Goal: Task Accomplishment & Management: Manage account settings

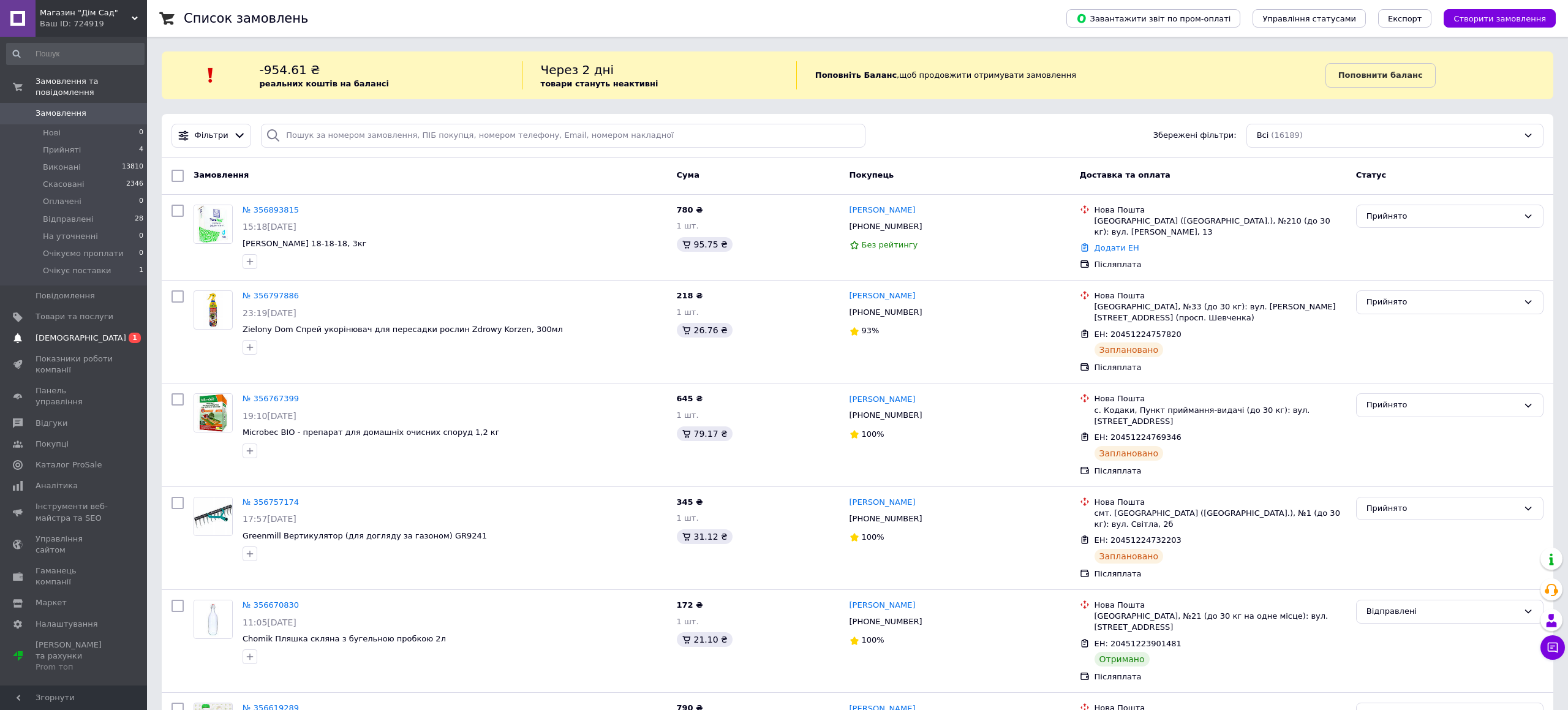
click at [109, 341] on span "[DEMOGRAPHIC_DATA]" at bounding box center [74, 338] width 78 height 11
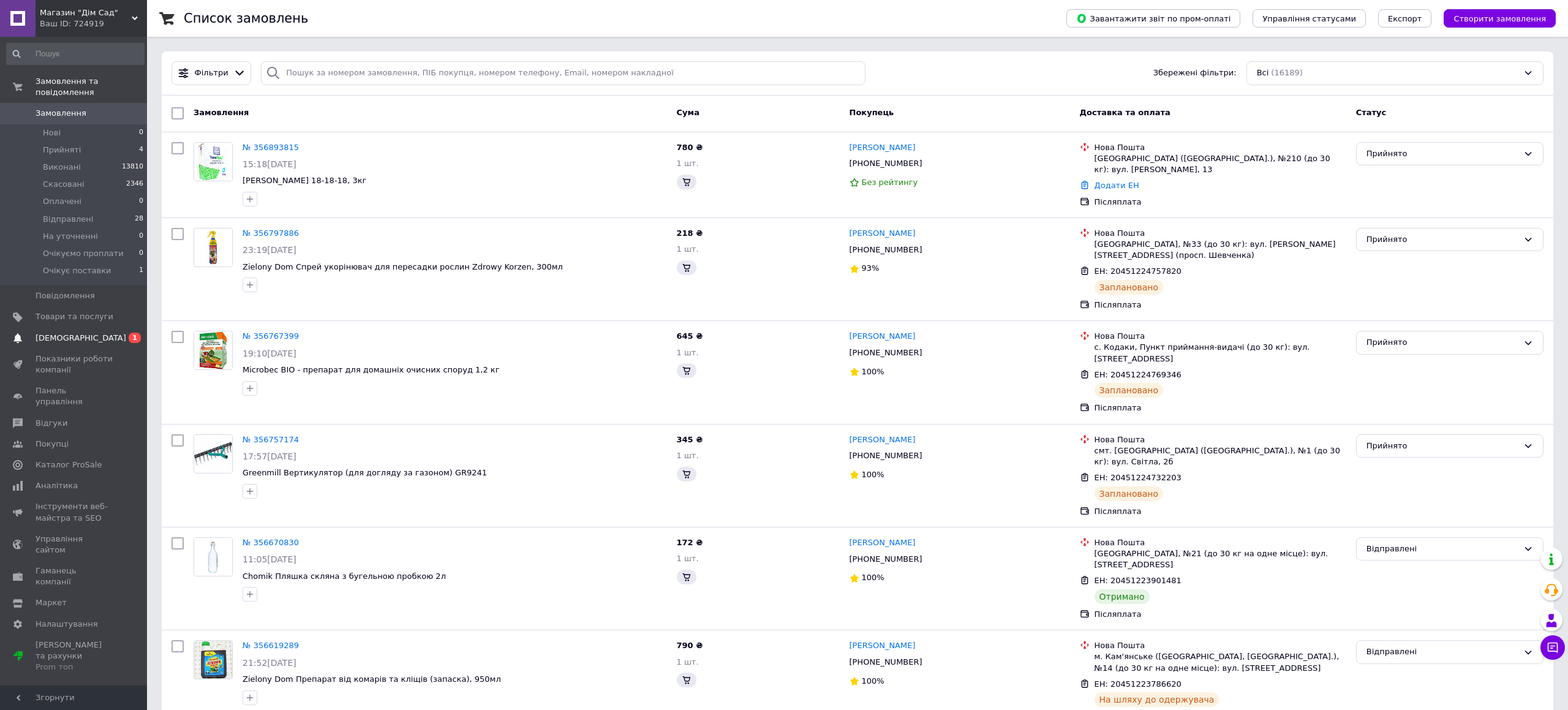
click at [85, 339] on span "[DEMOGRAPHIC_DATA]" at bounding box center [74, 338] width 78 height 11
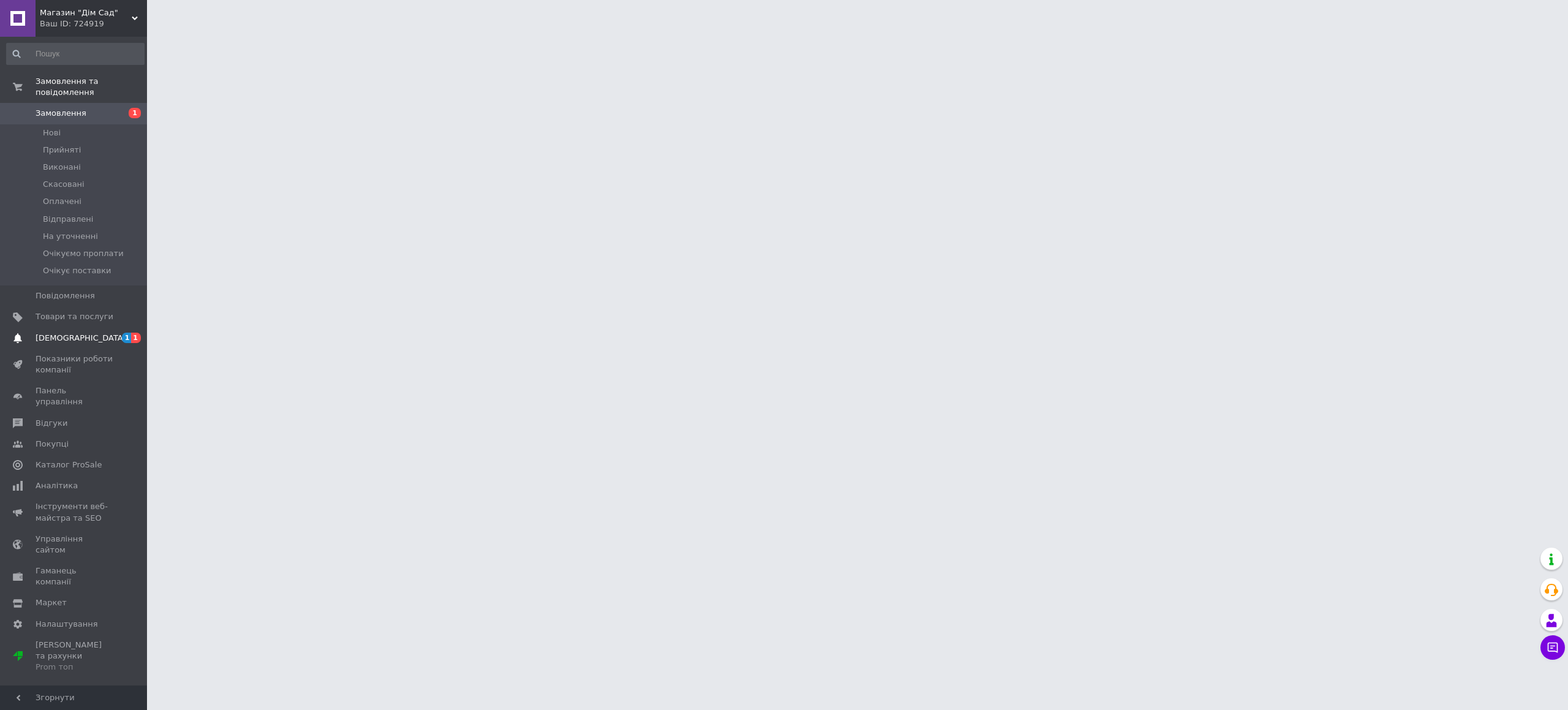
click at [119, 340] on span "1 1" at bounding box center [129, 338] width 33 height 11
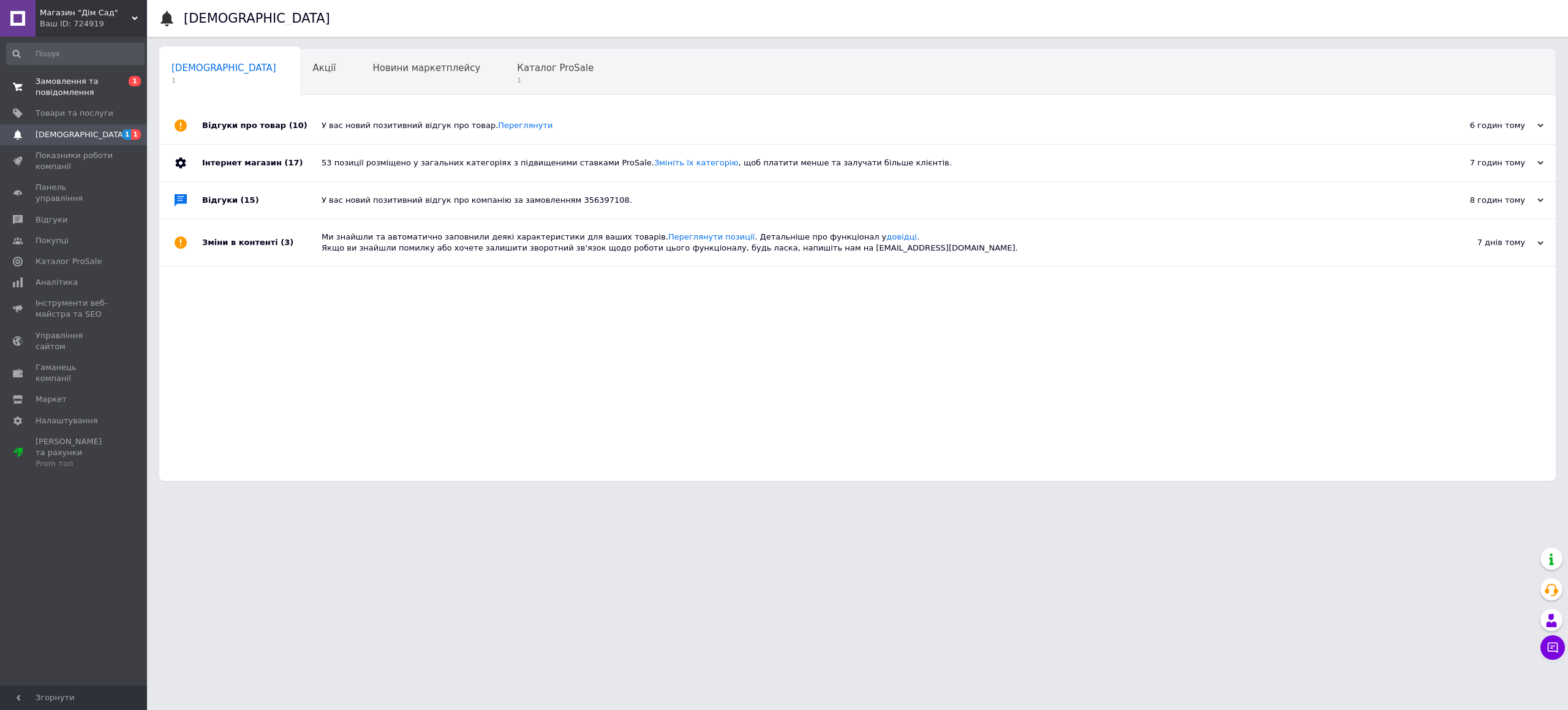
click at [102, 94] on span "Замовлення та повідомлення" at bounding box center [74, 87] width 78 height 22
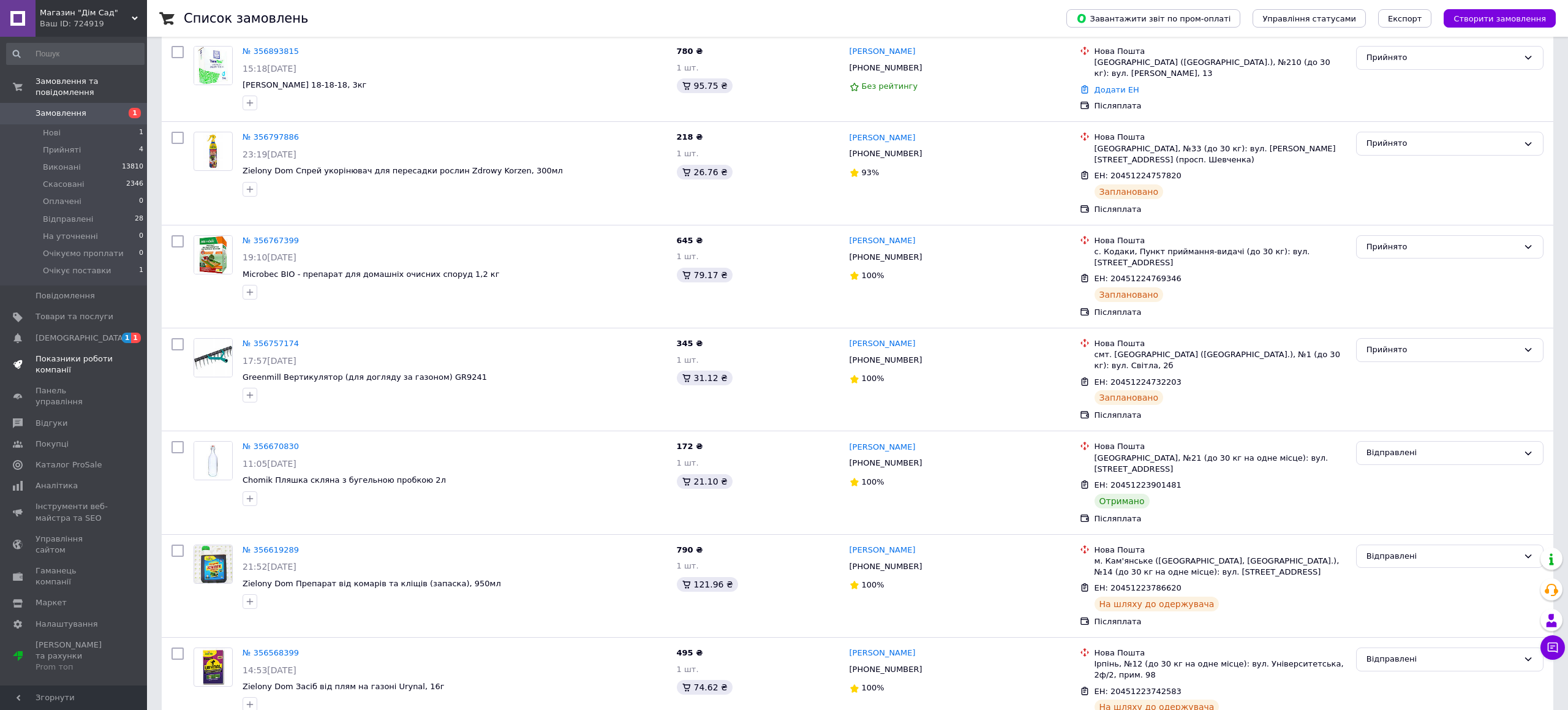
scroll to position [260, 0]
click at [57, 341] on span "[DEMOGRAPHIC_DATA]" at bounding box center [81, 338] width 91 height 11
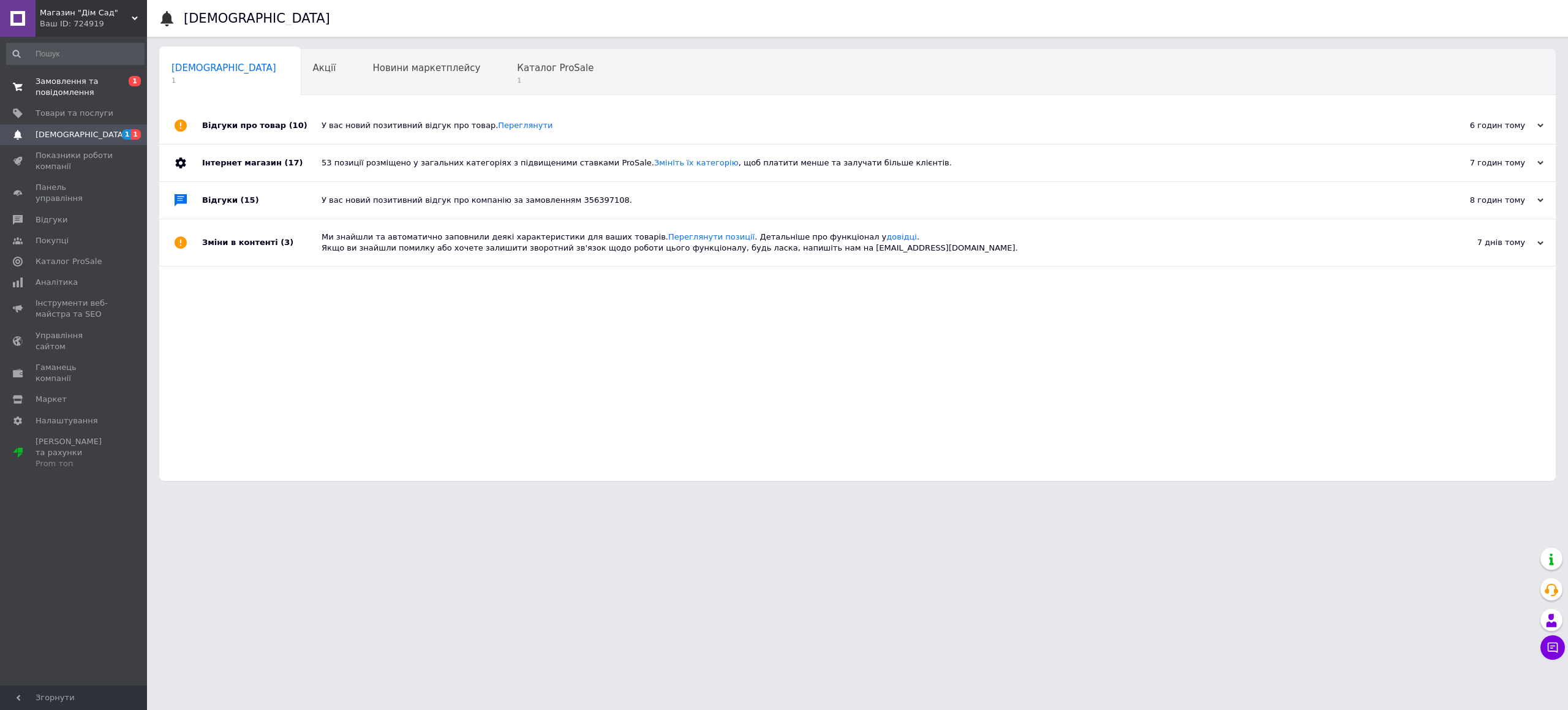
click at [97, 88] on span "Замовлення та повідомлення" at bounding box center [74, 87] width 78 height 22
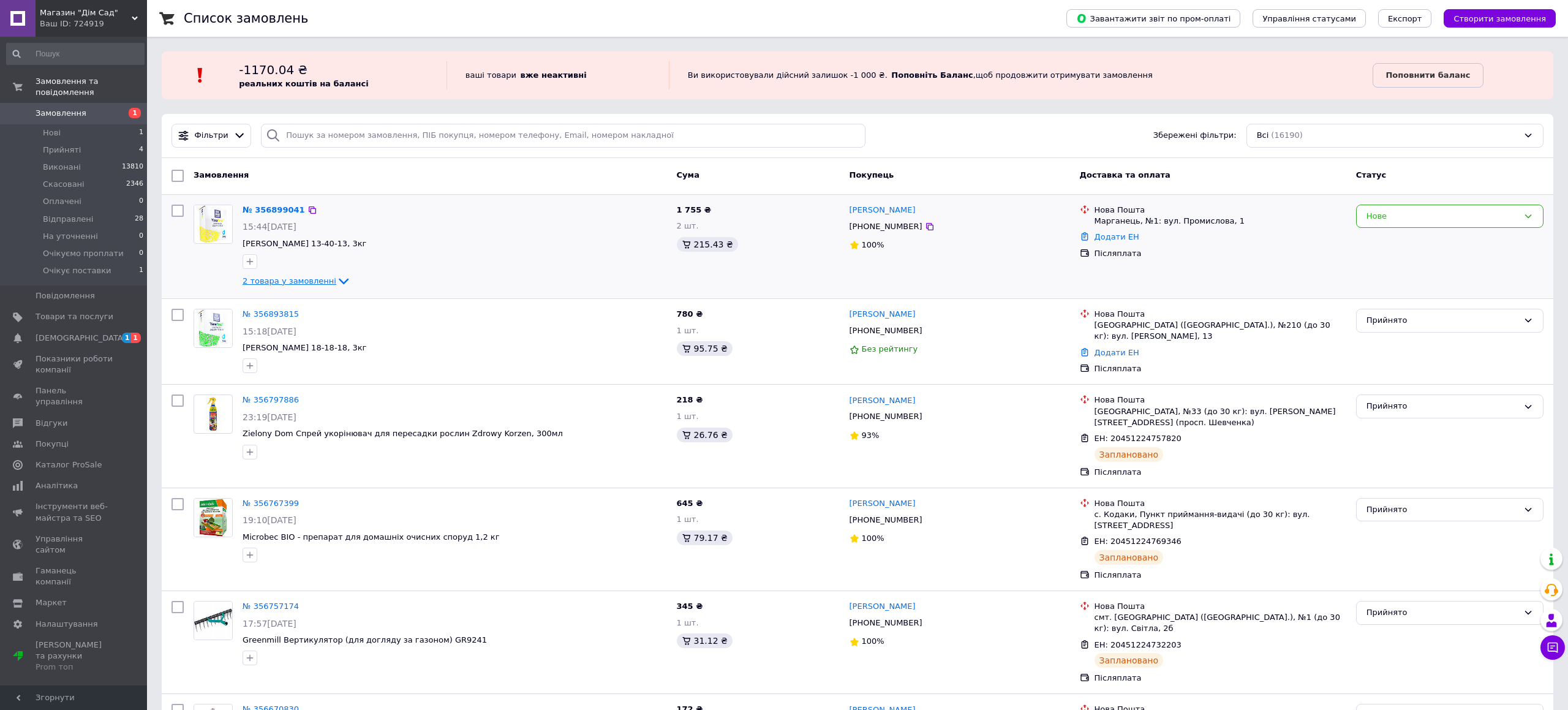
click at [294, 283] on span "2 товара у замовленні" at bounding box center [289, 281] width 93 height 9
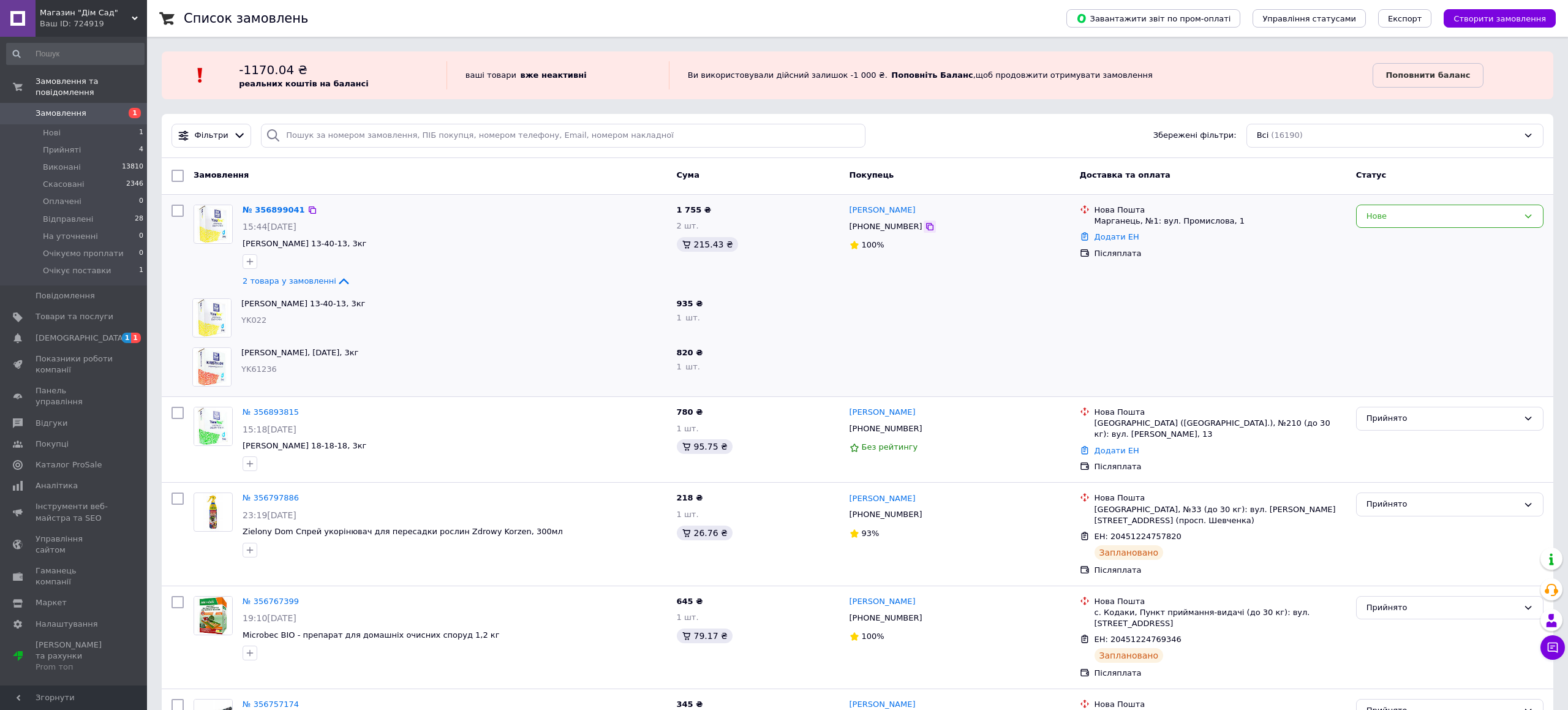
click at [926, 227] on icon at bounding box center [930, 227] width 8 height 8
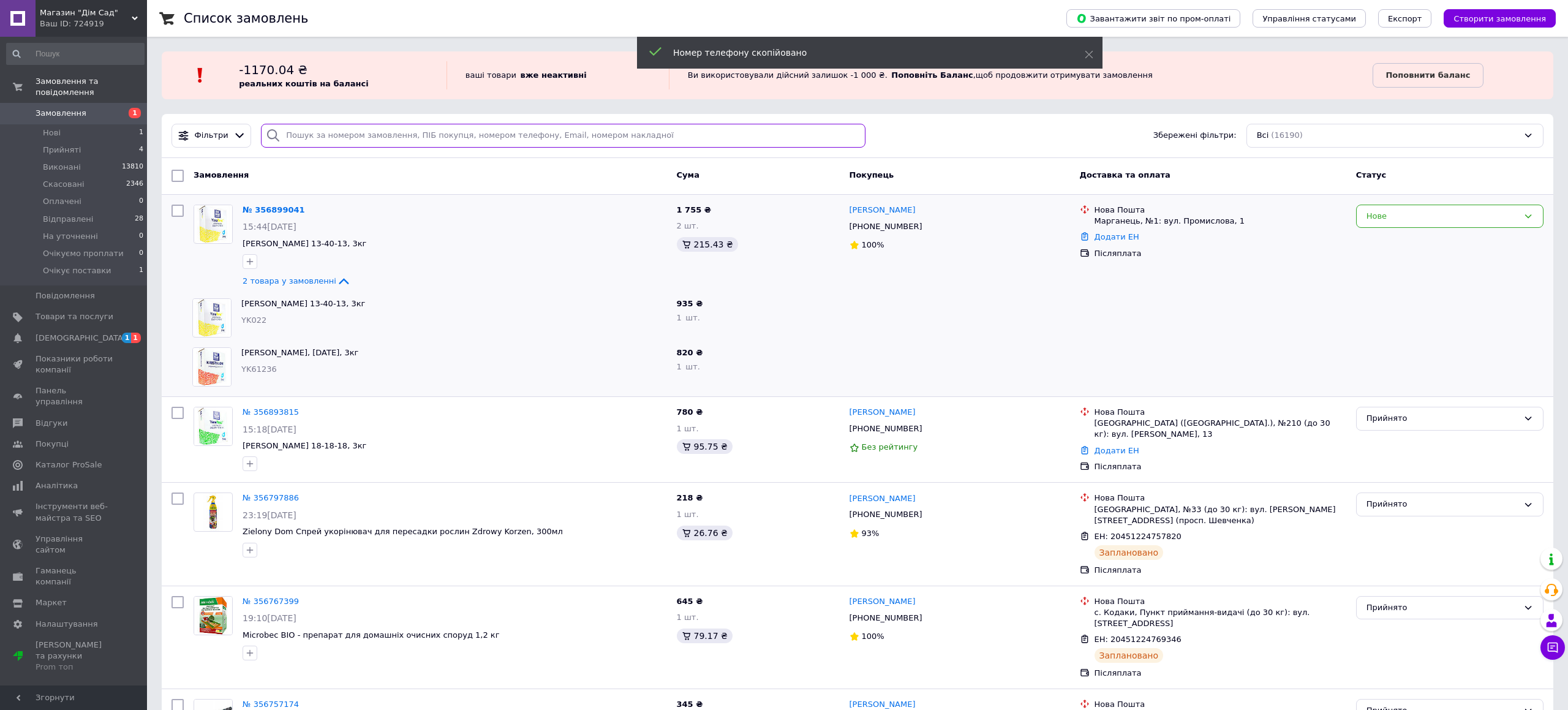
click at [417, 139] on input "search" at bounding box center [563, 136] width 604 height 24
paste input "[PHONE_NUMBER]"
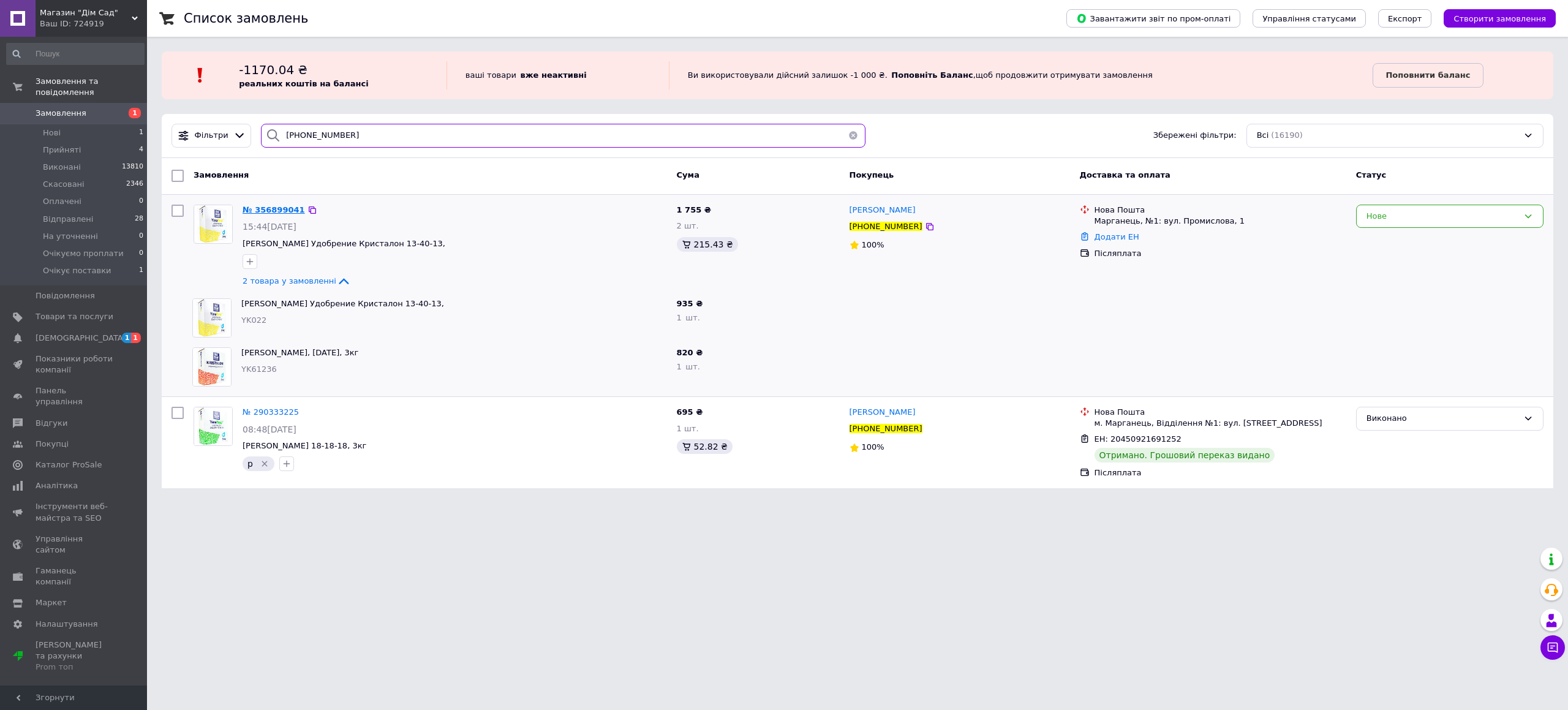
type input "[PHONE_NUMBER]"
click at [257, 210] on span "№ 356899041" at bounding box center [273, 210] width 63 height 9
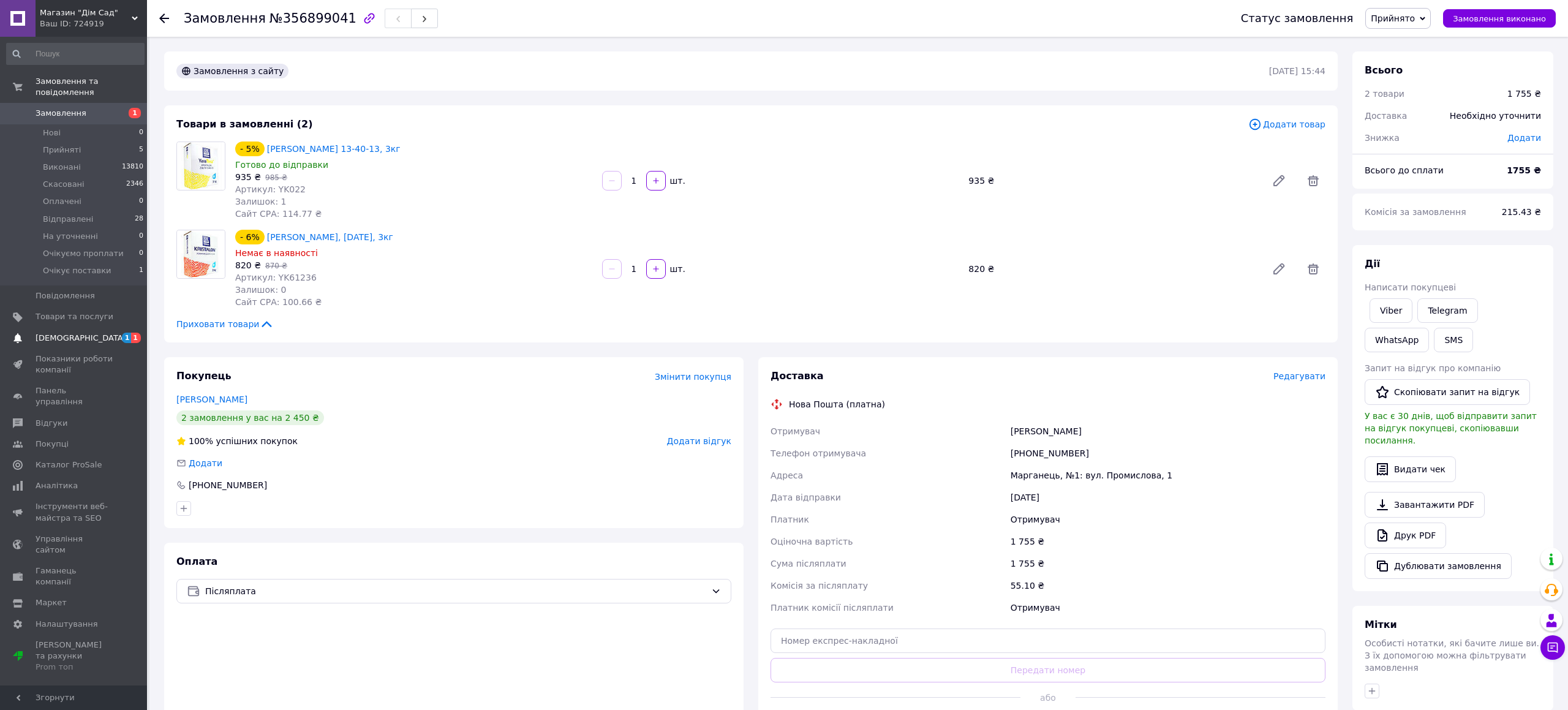
click at [76, 340] on span "[DEMOGRAPHIC_DATA]" at bounding box center [81, 338] width 91 height 11
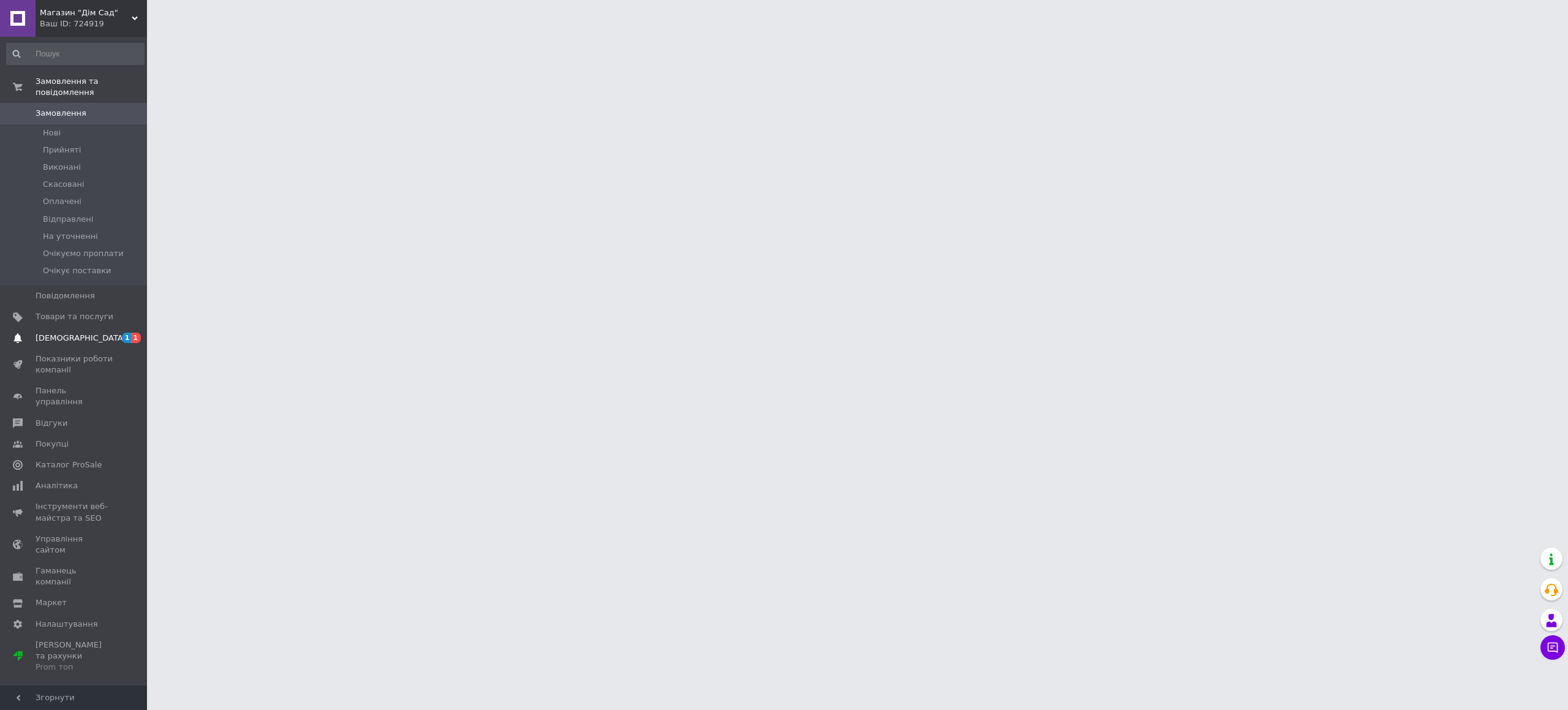
click at [71, 339] on span "[DEMOGRAPHIC_DATA]" at bounding box center [81, 338] width 91 height 11
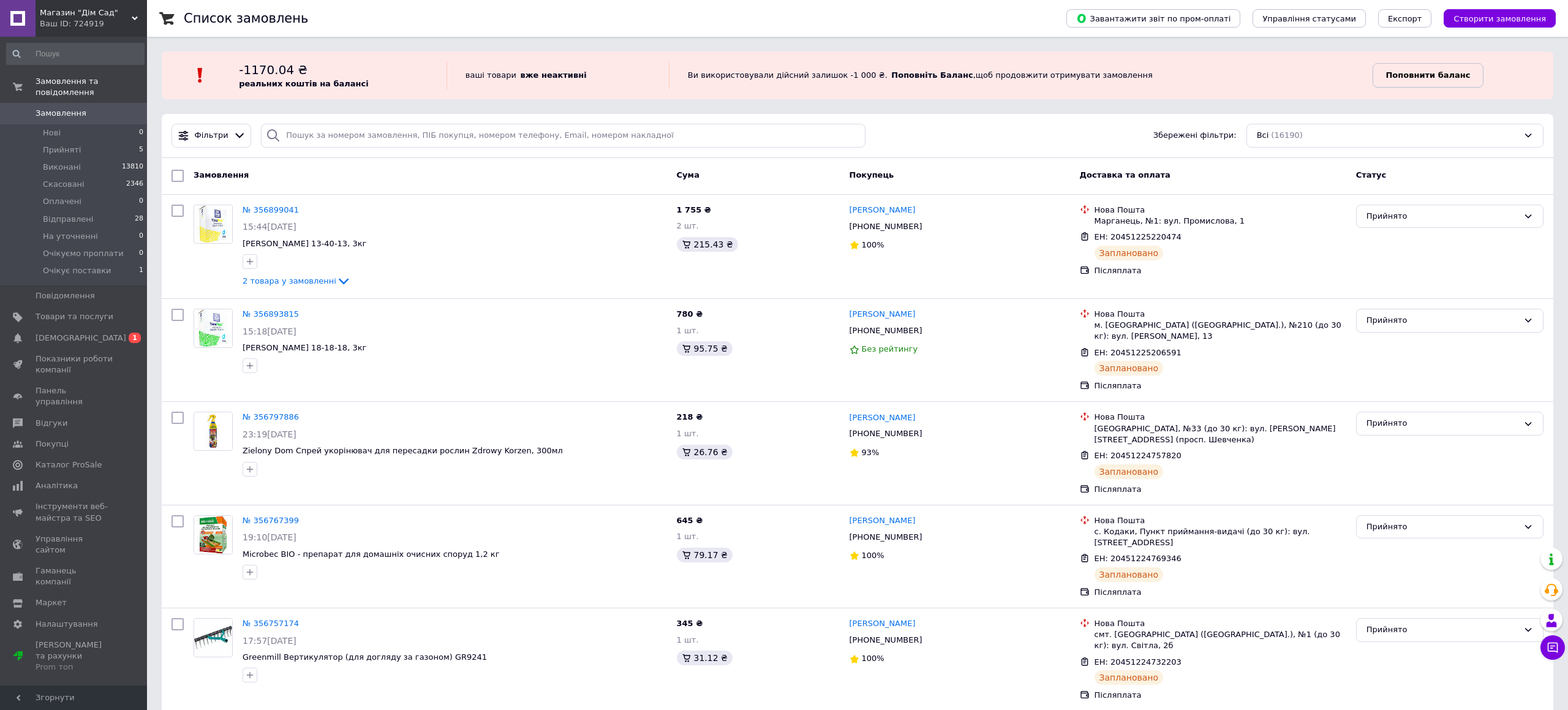
click at [1416, 82] on link "Поповнити баланс" at bounding box center [1428, 75] width 111 height 25
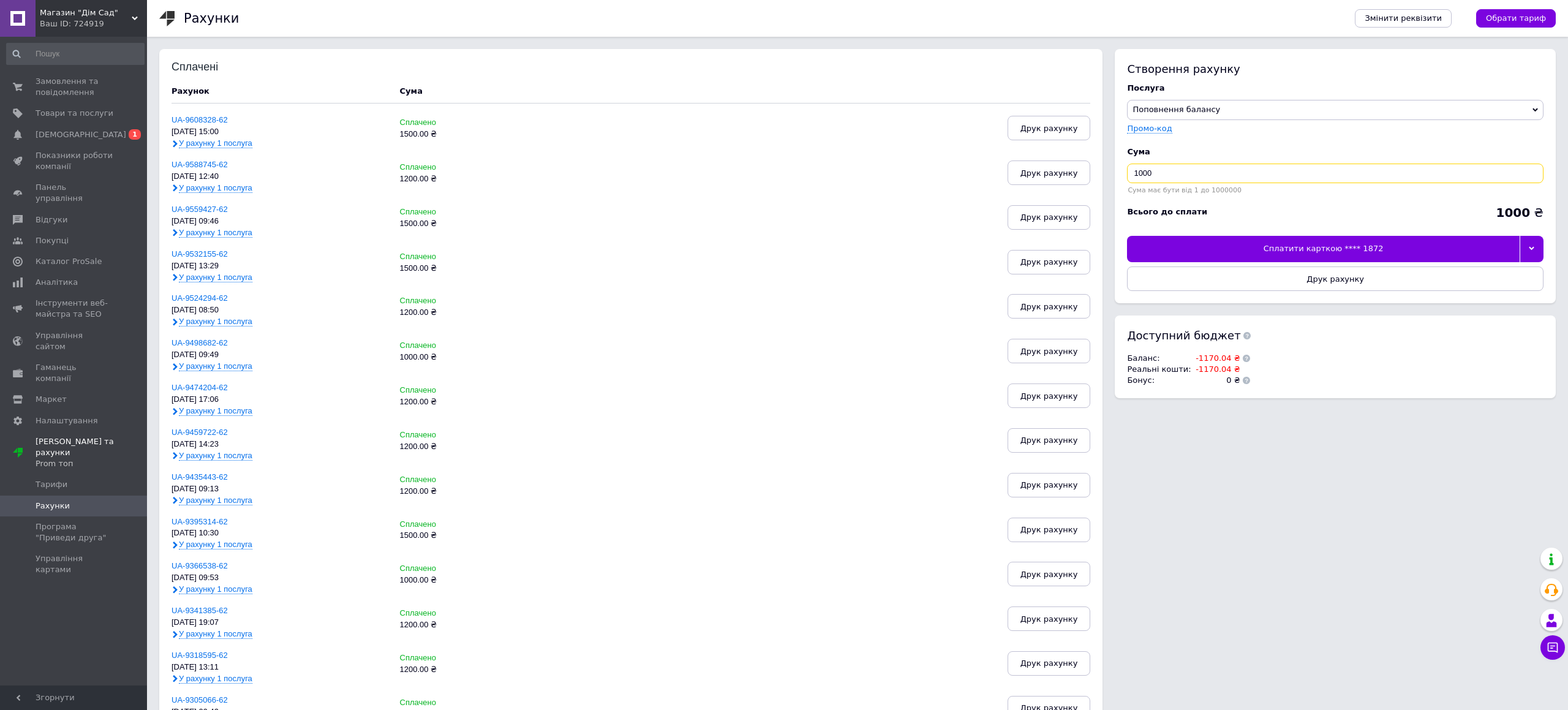
click at [1140, 173] on input "1000" at bounding box center [1336, 173] width 417 height 20
type input "1200"
click at [1178, 251] on div "Сплатити карткою **** 1872" at bounding box center [1323, 248] width 392 height 26
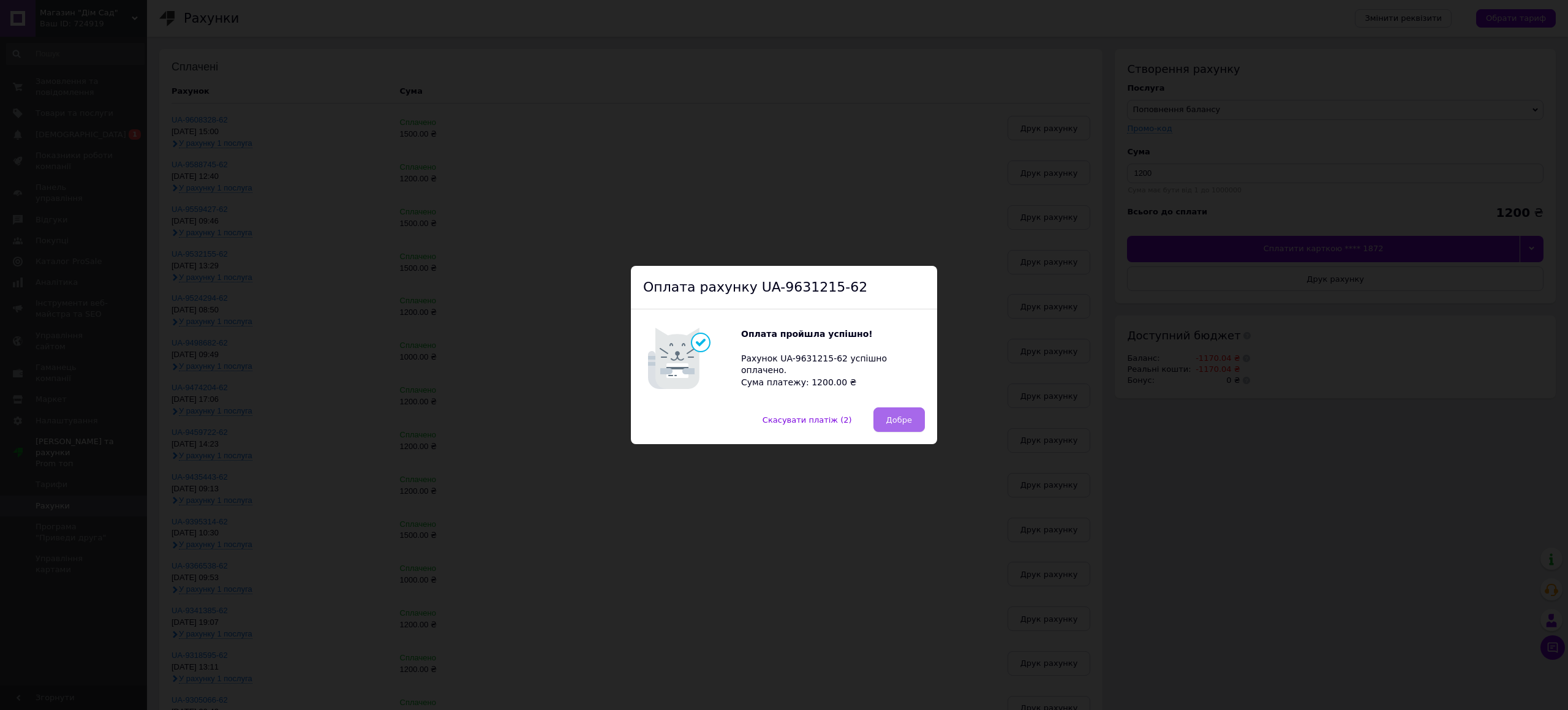
click at [916, 423] on button "Добре" at bounding box center [899, 419] width 51 height 25
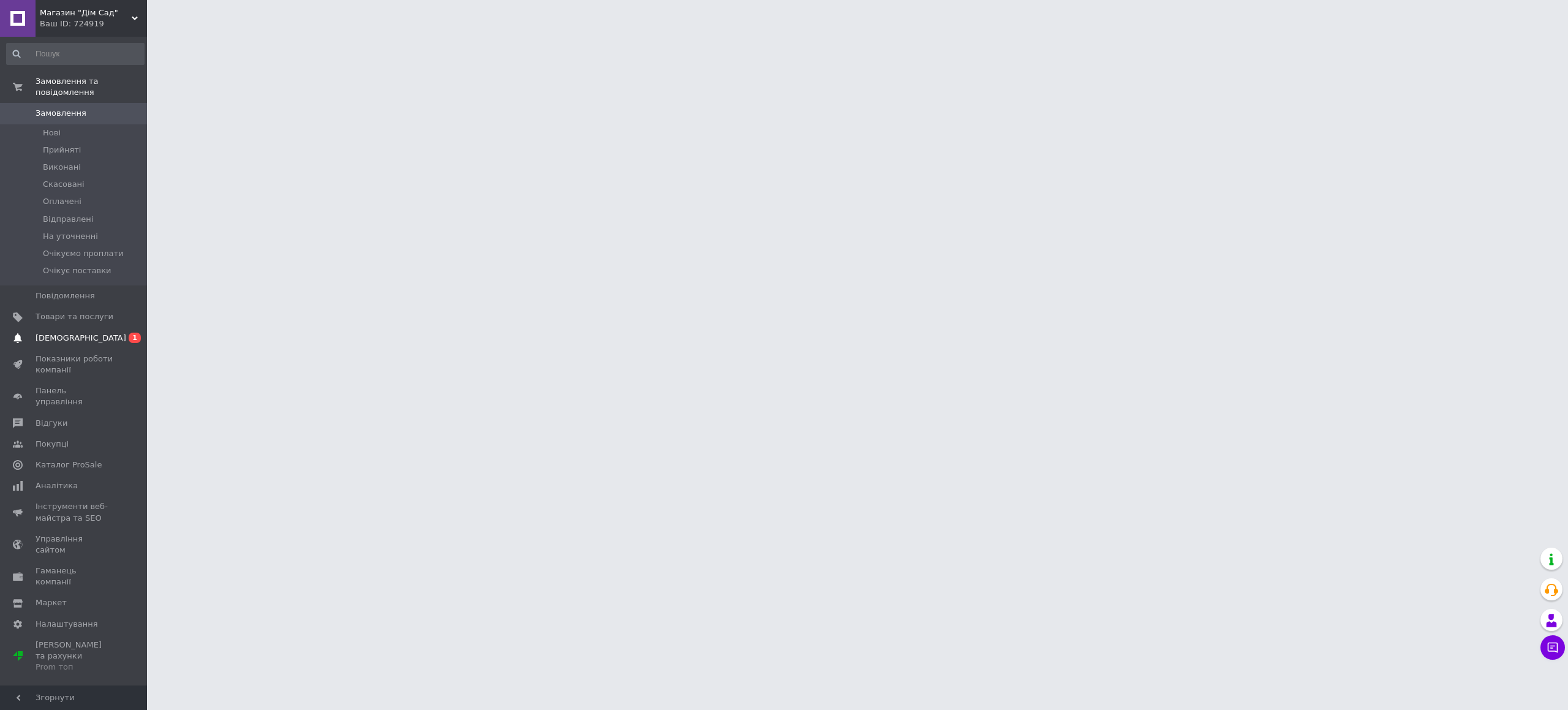
click at [83, 333] on span "[DEMOGRAPHIC_DATA]" at bounding box center [74, 338] width 78 height 11
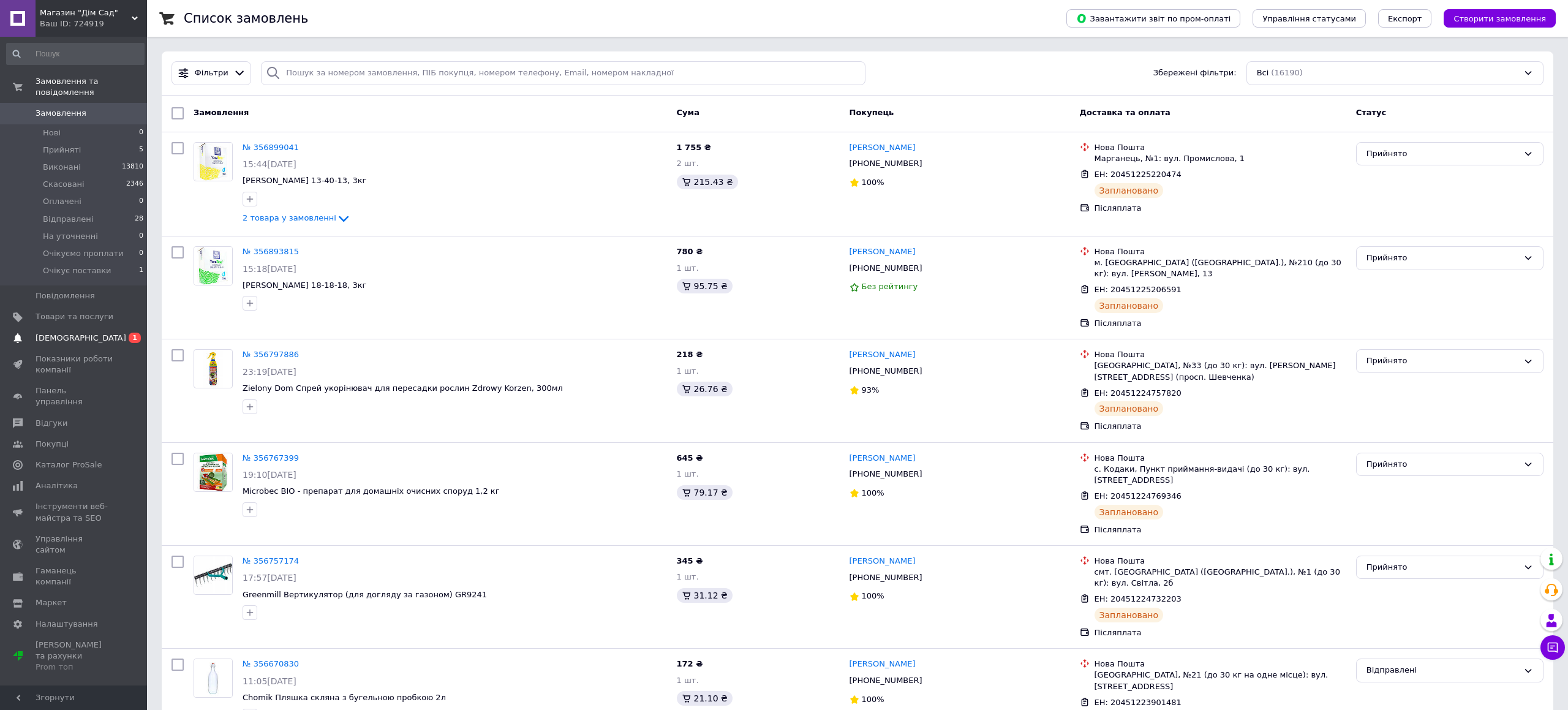
click at [117, 333] on span "0 1" at bounding box center [129, 338] width 33 height 11
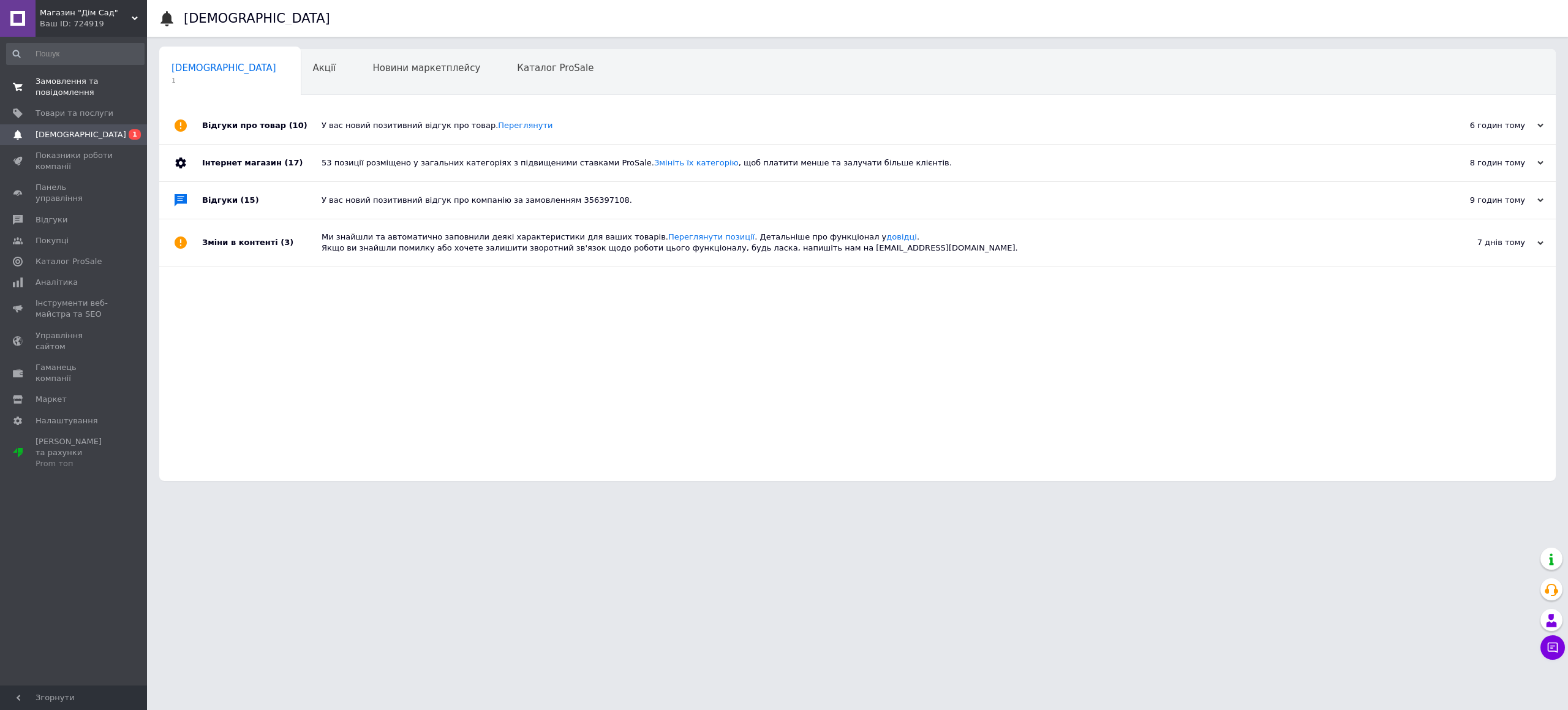
click at [71, 93] on span "Замовлення та повідомлення" at bounding box center [74, 87] width 78 height 22
